Goal: Task Accomplishment & Management: Complete application form

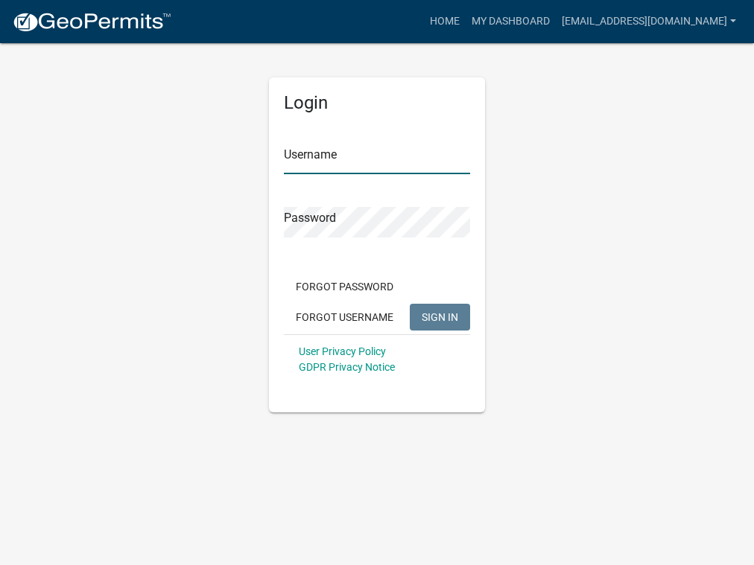
type input "[EMAIL_ADDRESS][DOMAIN_NAME]"
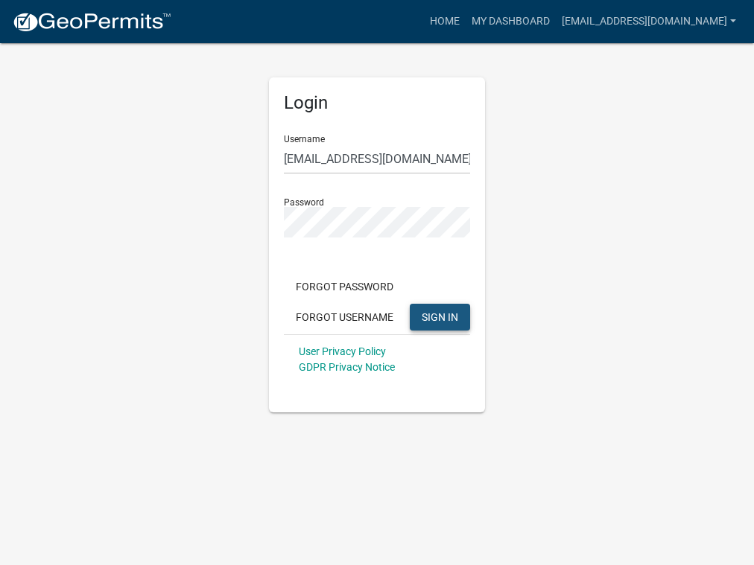
click at [425, 313] on span "SIGN IN" at bounding box center [440, 317] width 36 height 12
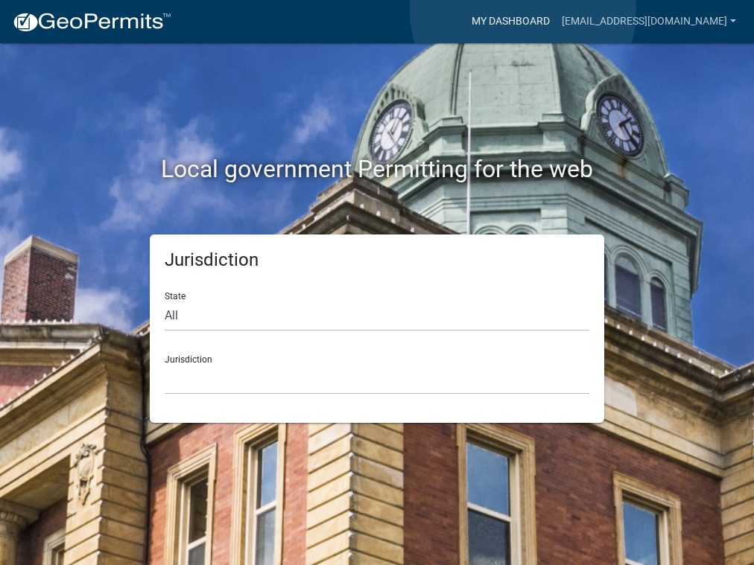
click at [523, 11] on link "My Dashboard" at bounding box center [510, 21] width 90 height 28
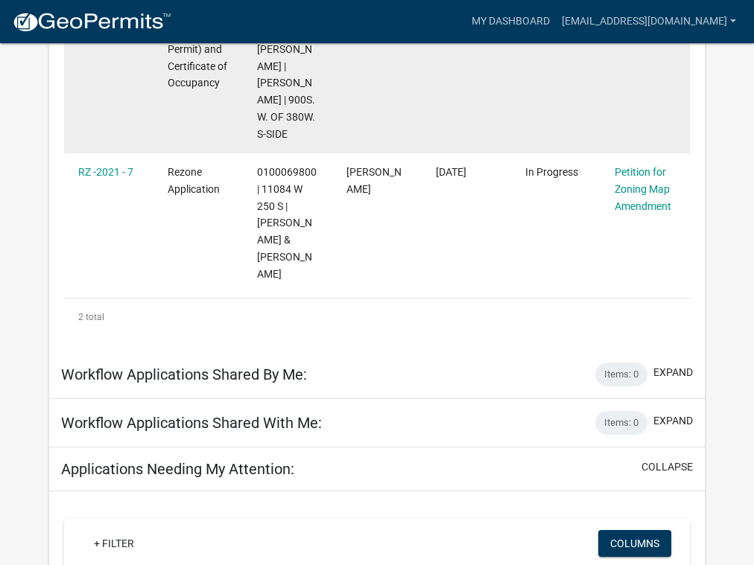
scroll to position [416, 0]
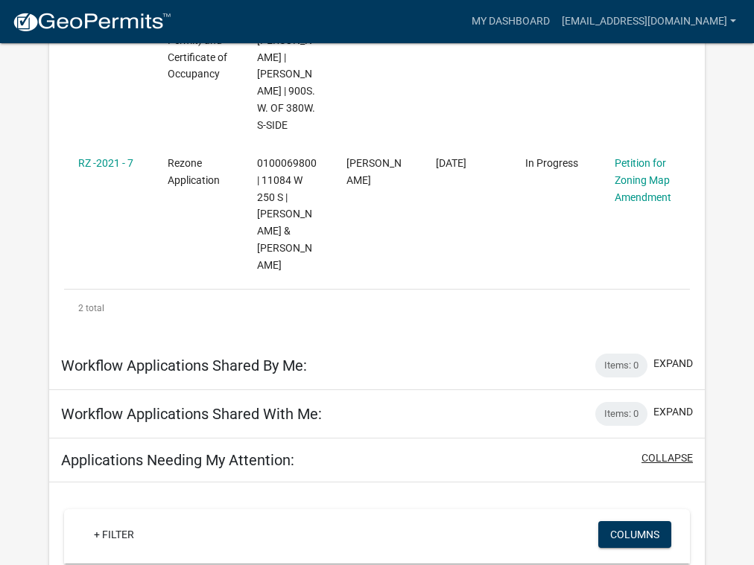
click at [649, 451] on button "collapse" at bounding box center [666, 459] width 51 height 16
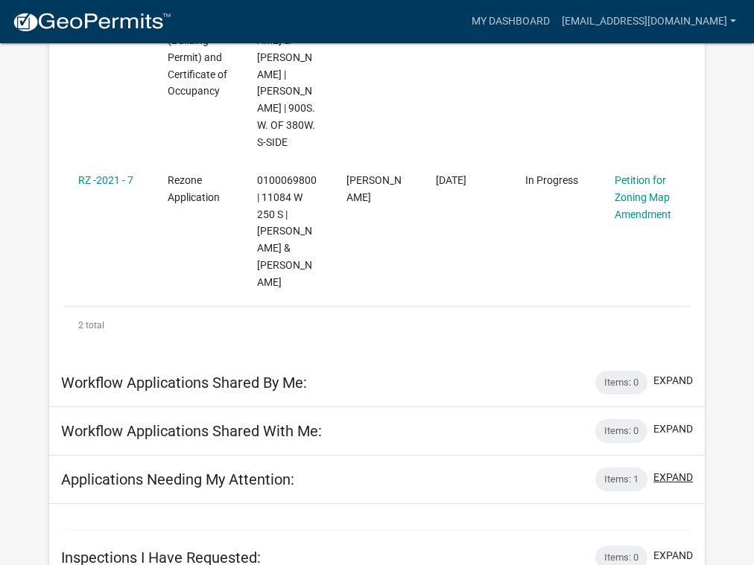
scroll to position [369, 0]
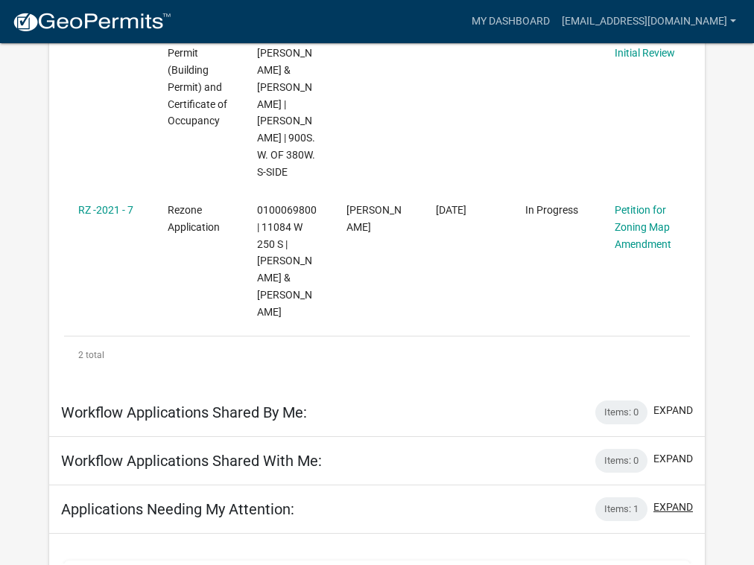
click at [649, 449] on div "Items: 0 expand" at bounding box center [644, 461] width 98 height 24
click at [675, 500] on button "expand" at bounding box center [672, 508] width 39 height 16
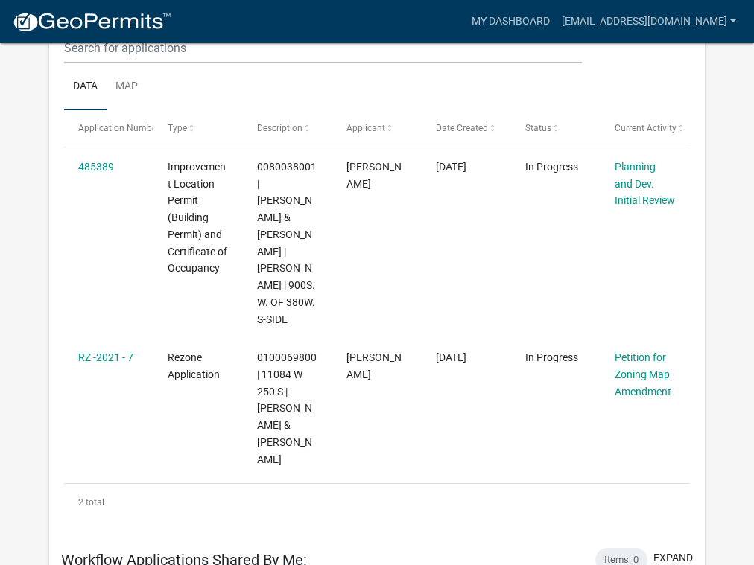
scroll to position [214, 0]
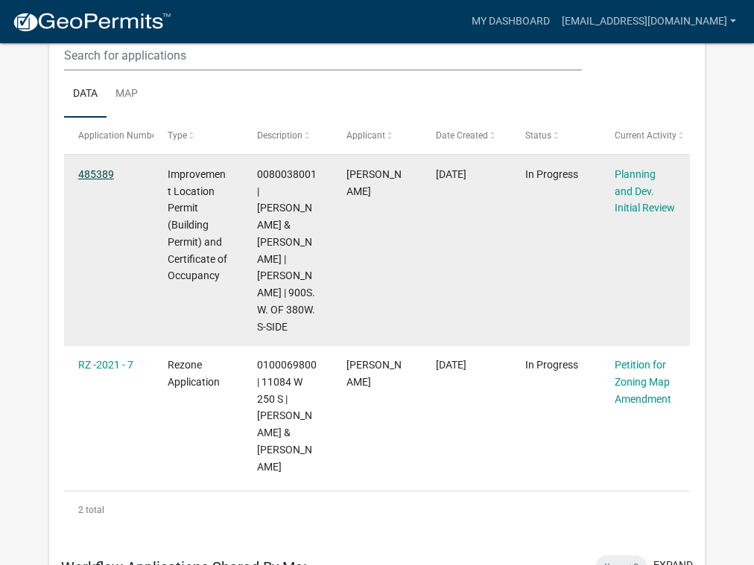
click at [98, 171] on link "485389" at bounding box center [96, 174] width 36 height 12
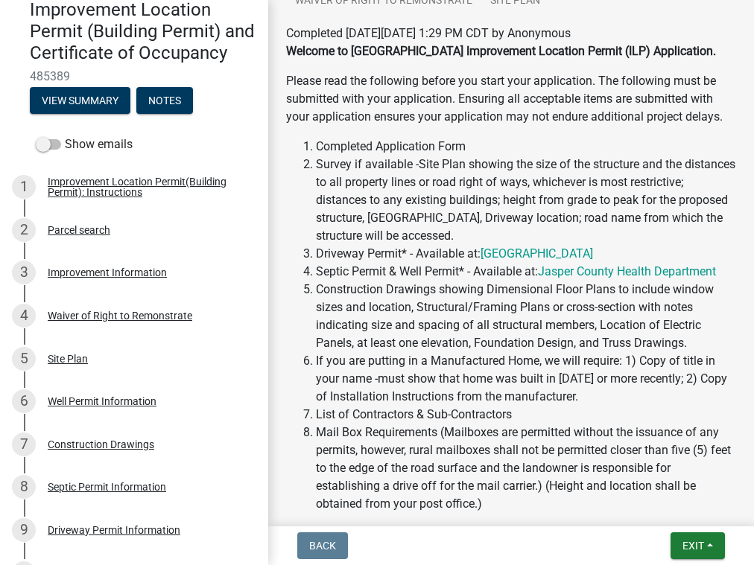
scroll to position [658, 0]
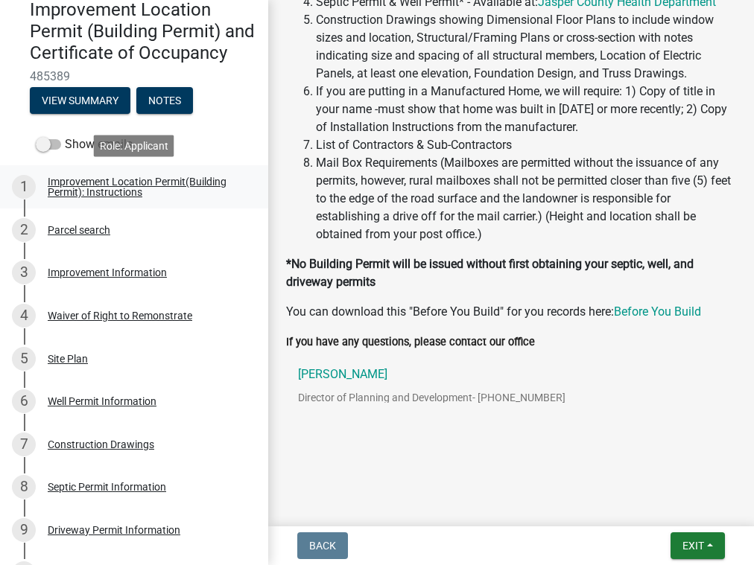
click at [147, 172] on link "1 Improvement Location Permit(Building Permit): Instructions" at bounding box center [134, 186] width 268 height 43
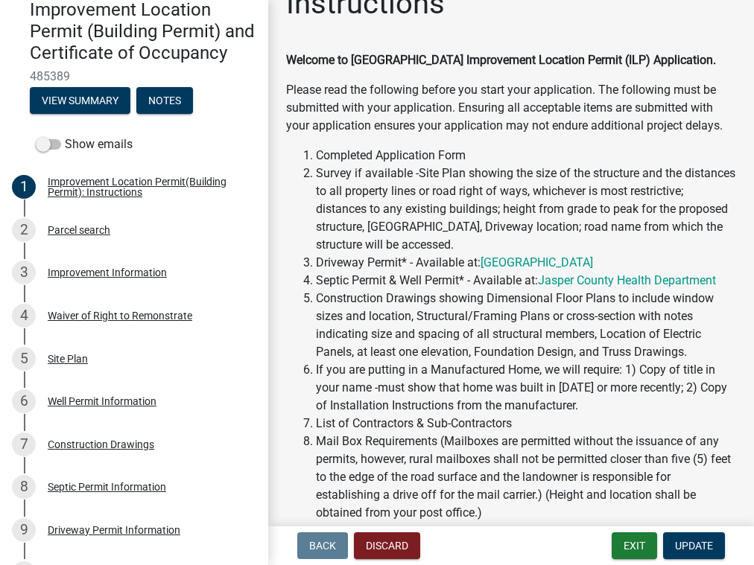
scroll to position [382, 0]
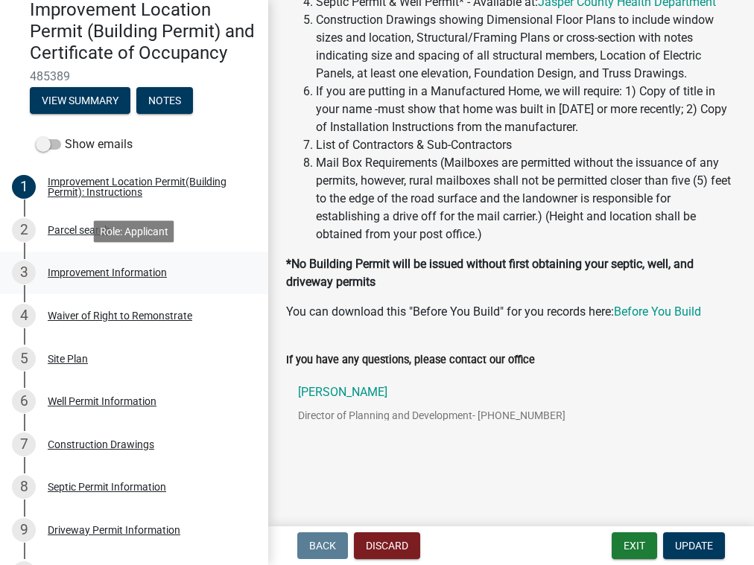
click at [82, 280] on div "3 Improvement Information" at bounding box center [128, 273] width 232 height 24
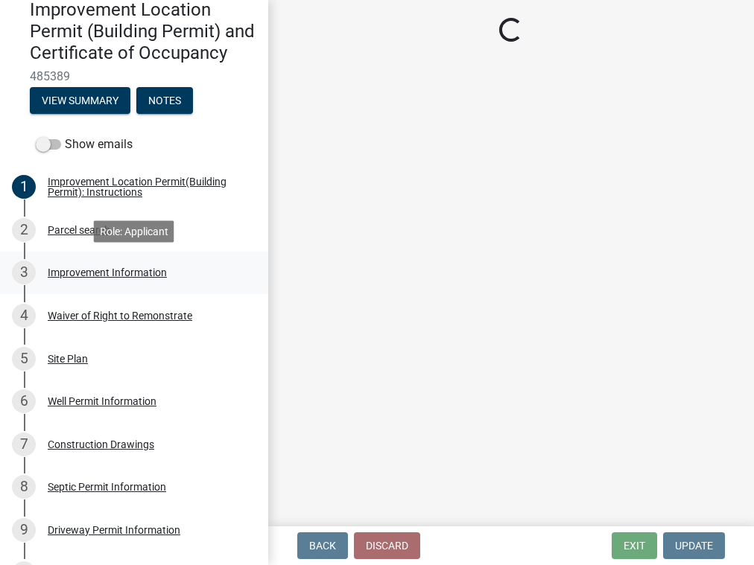
select select "8223da26-0ac6-488f-81e7-4bb0725dcd0b"
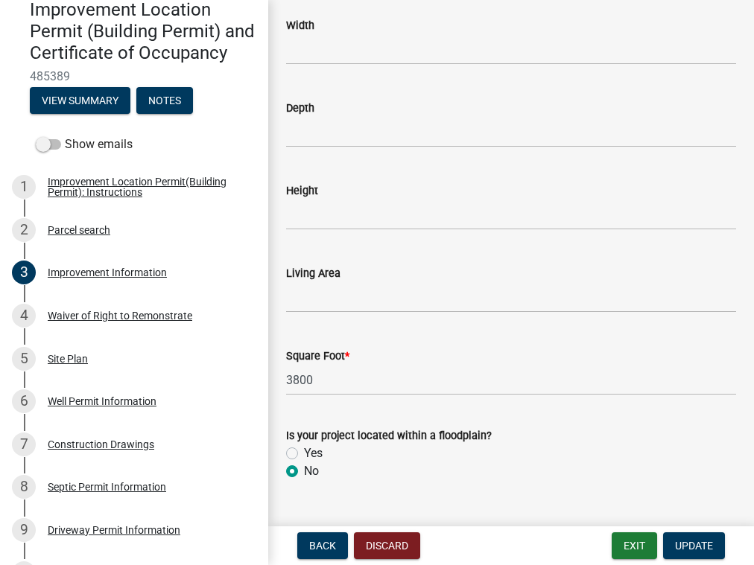
scroll to position [2238, 0]
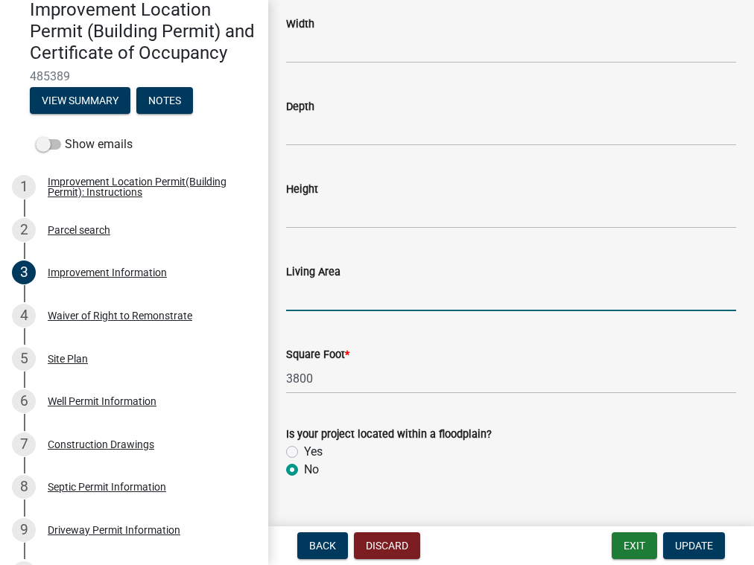
click at [404, 298] on input "text" at bounding box center [511, 296] width 450 height 31
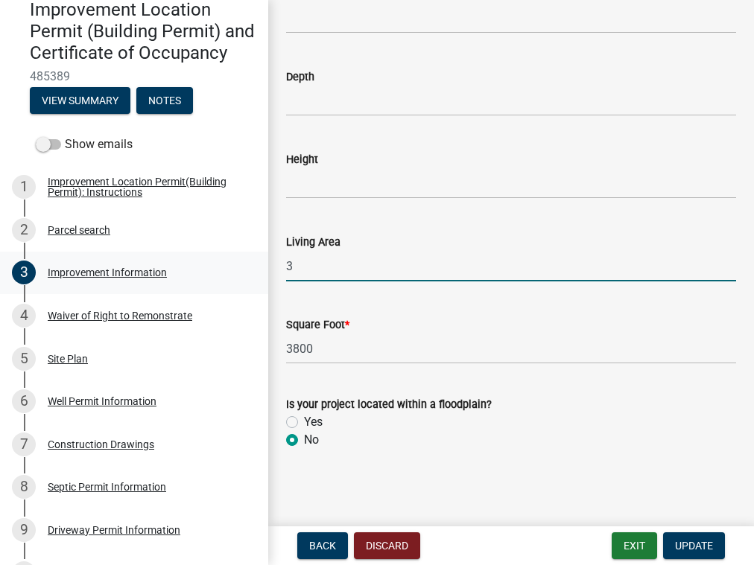
drag, startPoint x: 329, startPoint y: 270, endPoint x: 267, endPoint y: 268, distance: 62.6
click at [267, 268] on div "Improvement Location Permit (Building Permit) and Certificate of Occupancy 4853…" at bounding box center [377, 282] width 754 height 565
type input "5380"
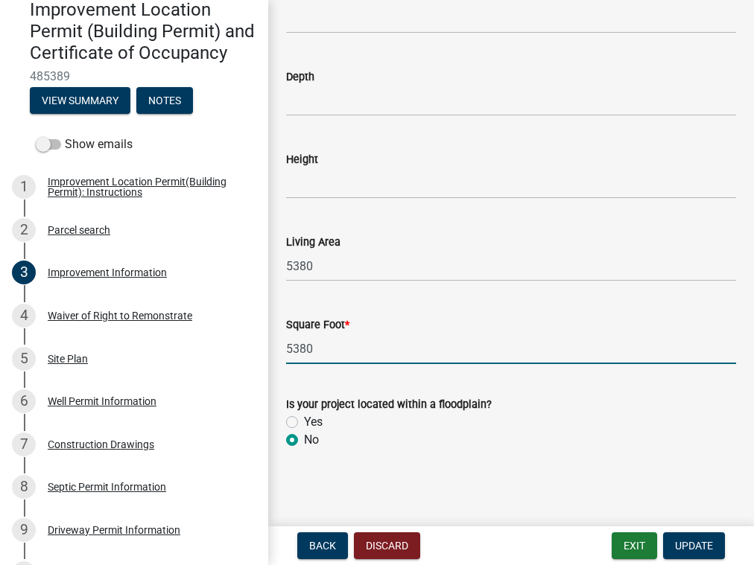
click at [384, 342] on input "5380" at bounding box center [511, 349] width 450 height 31
type input "5380"
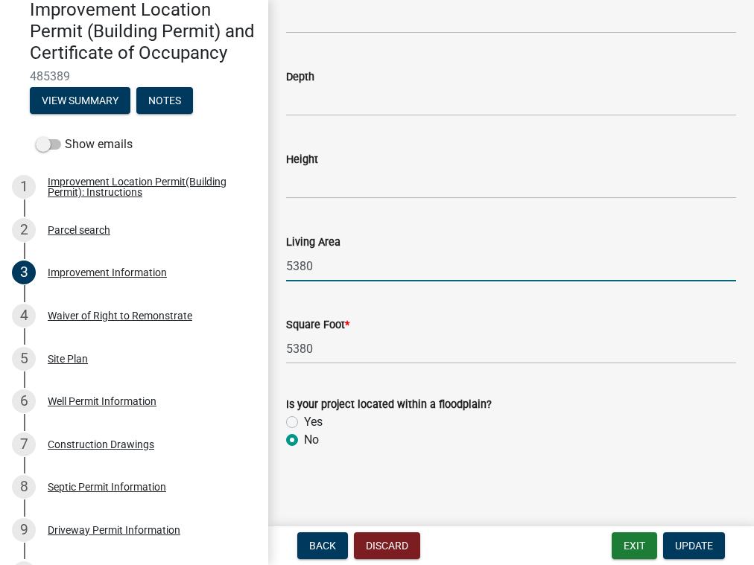
click at [358, 265] on input "5380" at bounding box center [511, 266] width 450 height 31
type input "4312"
click at [678, 535] on button "Update" at bounding box center [694, 545] width 62 height 27
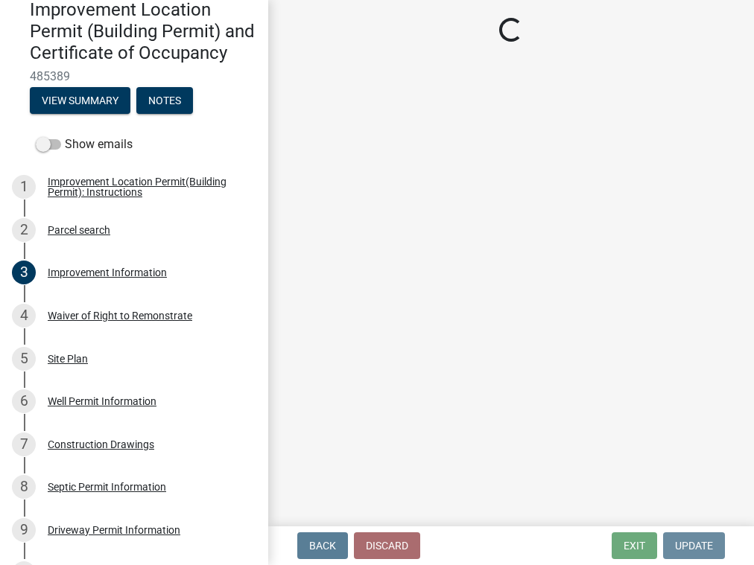
scroll to position [0, 0]
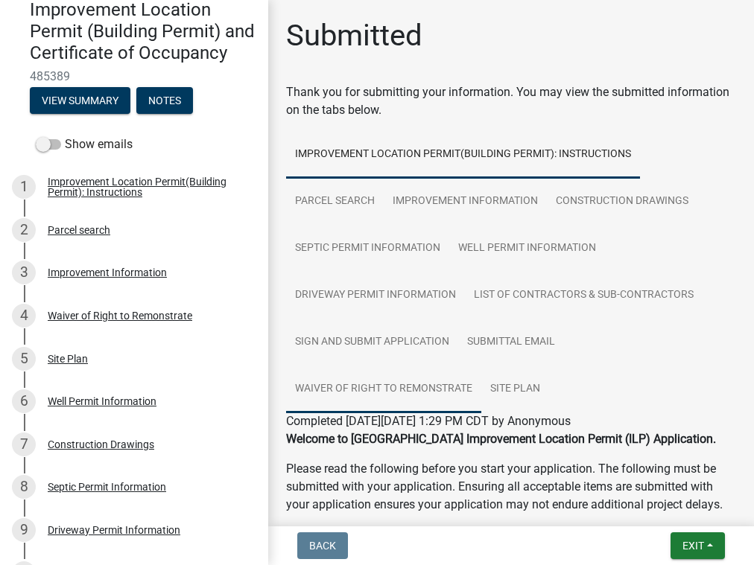
click at [401, 402] on link "Waiver of Right to Remonstrate" at bounding box center [383, 390] width 195 height 48
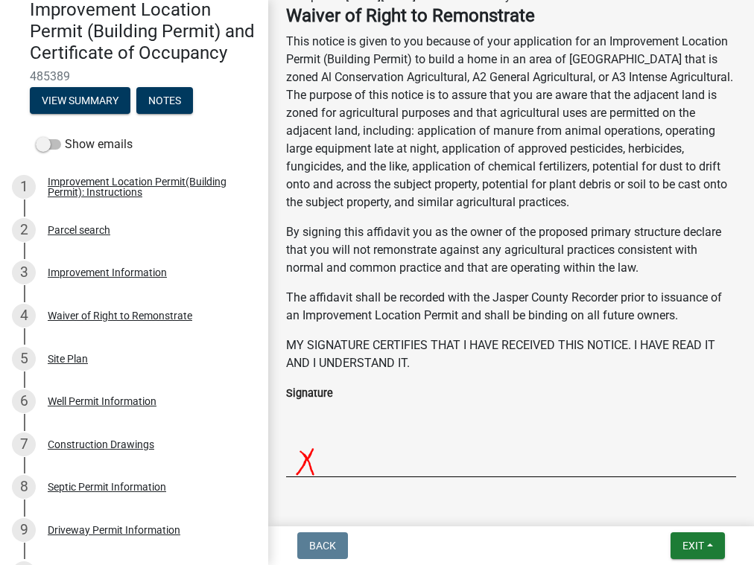
scroll to position [417, 0]
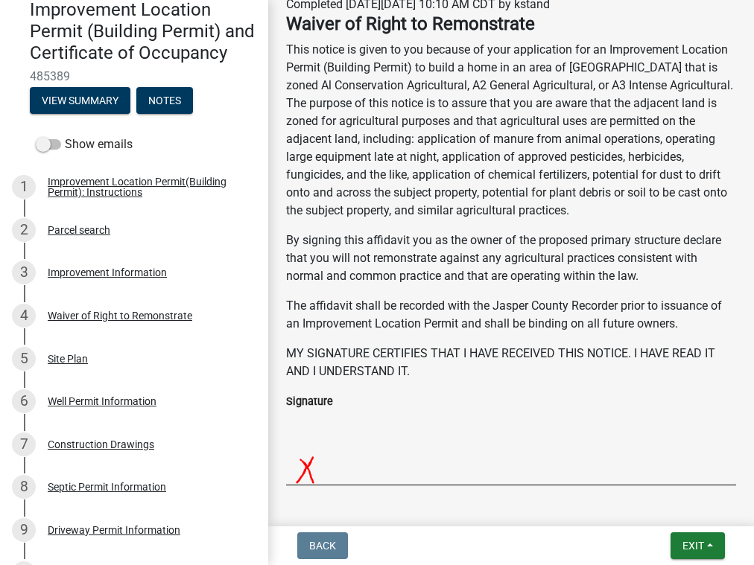
click at [331, 468] on img at bounding box center [529, 447] width 487 height 74
click at [306, 465] on img at bounding box center [529, 447] width 487 height 74
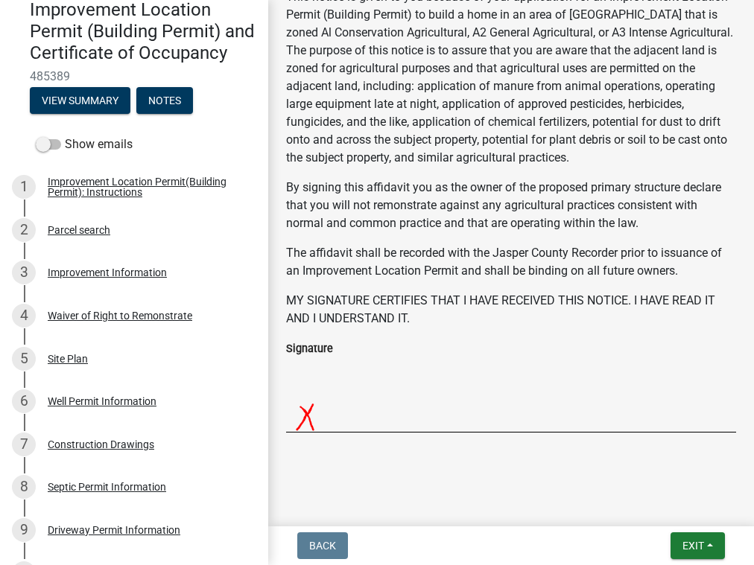
click at [327, 419] on img at bounding box center [529, 394] width 487 height 74
click at [309, 421] on img at bounding box center [529, 394] width 487 height 74
click at [309, 419] on img at bounding box center [529, 394] width 487 height 74
click at [410, 416] on img at bounding box center [529, 394] width 487 height 74
click at [413, 264] on p "The affidavit shall be recorded with the Jasper County Recorder prior to issuan…" at bounding box center [511, 262] width 450 height 36
